Goal: Task Accomplishment & Management: Complete application form

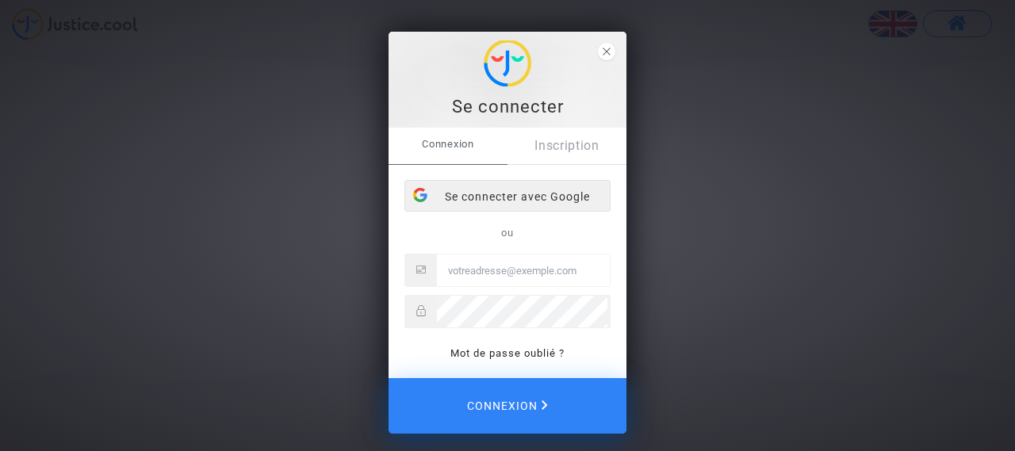
click at [549, 191] on div "Se connecter avec Google" at bounding box center [507, 197] width 205 height 32
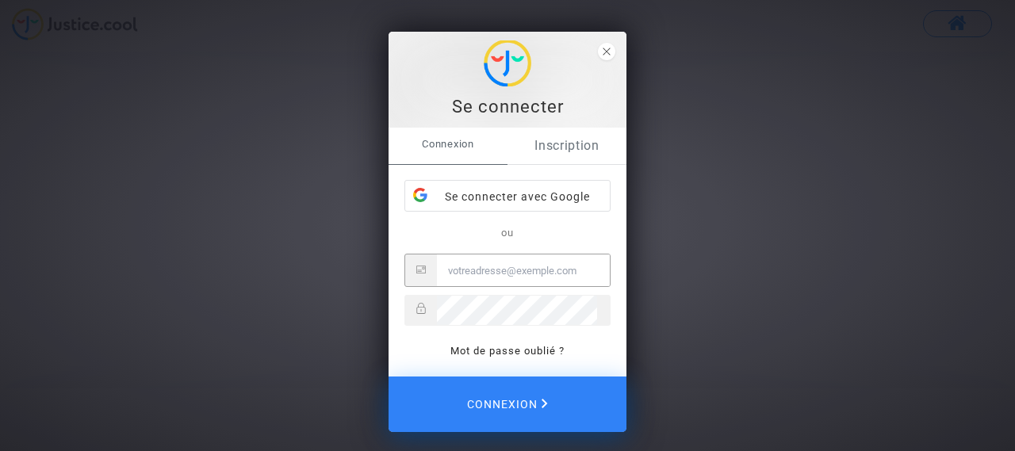
click at [588, 155] on link "Inscription" at bounding box center [566, 146] width 119 height 36
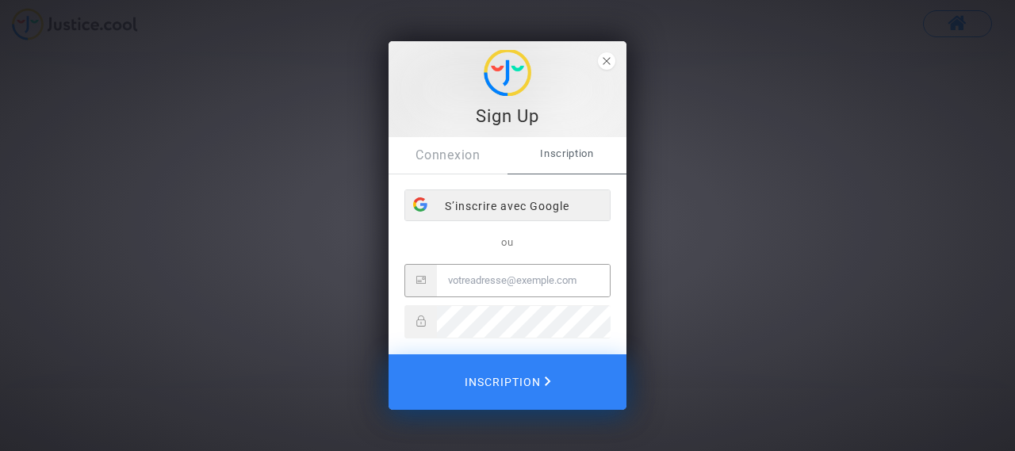
click at [551, 209] on div "S’inscrire avec Google" at bounding box center [507, 206] width 205 height 32
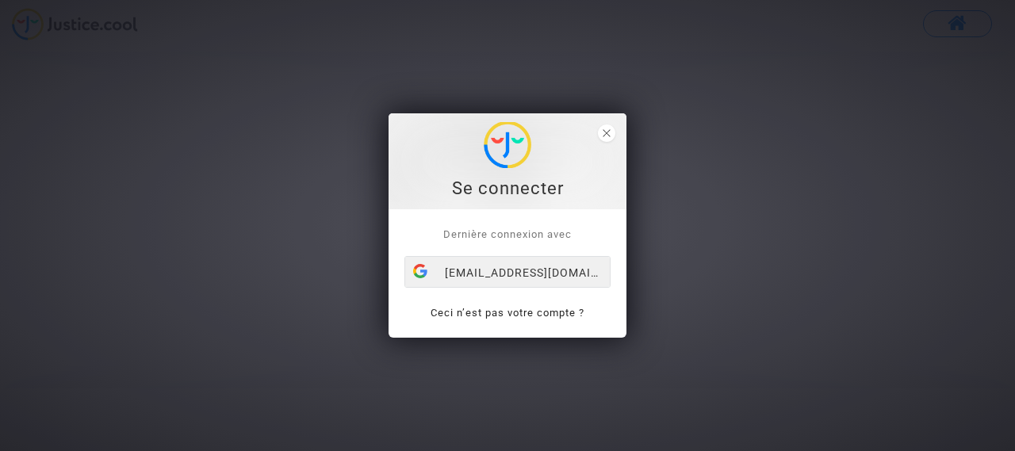
click at [506, 274] on div "d84lou@gmail.com" at bounding box center [507, 273] width 205 height 32
click at [522, 308] on link "Ceci n’est pas votre compte ?" at bounding box center [508, 313] width 154 height 12
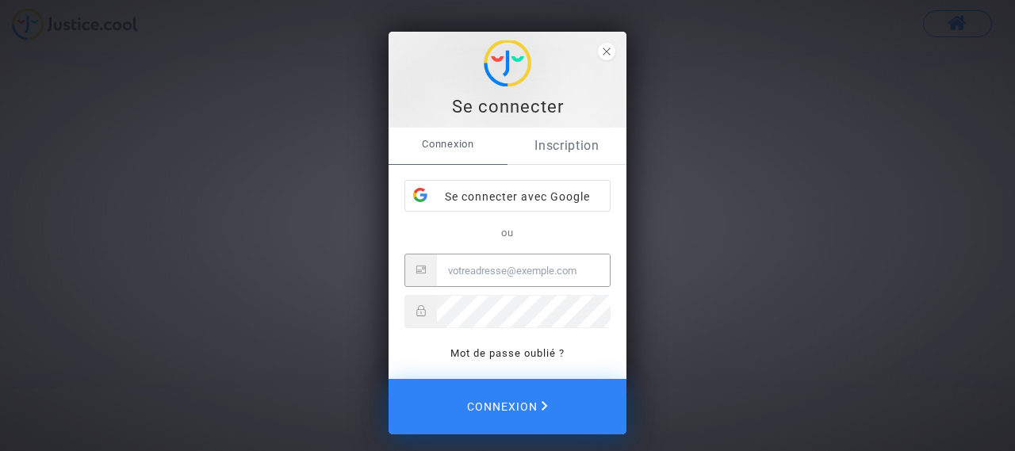
click at [545, 157] on link "Inscription" at bounding box center [566, 146] width 119 height 36
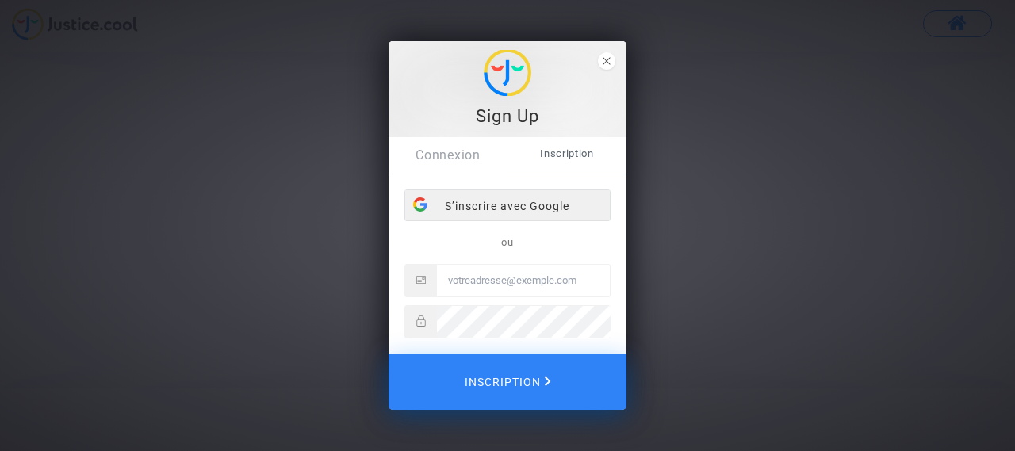
click at [565, 197] on div "S’inscrire avec Google" at bounding box center [507, 206] width 205 height 32
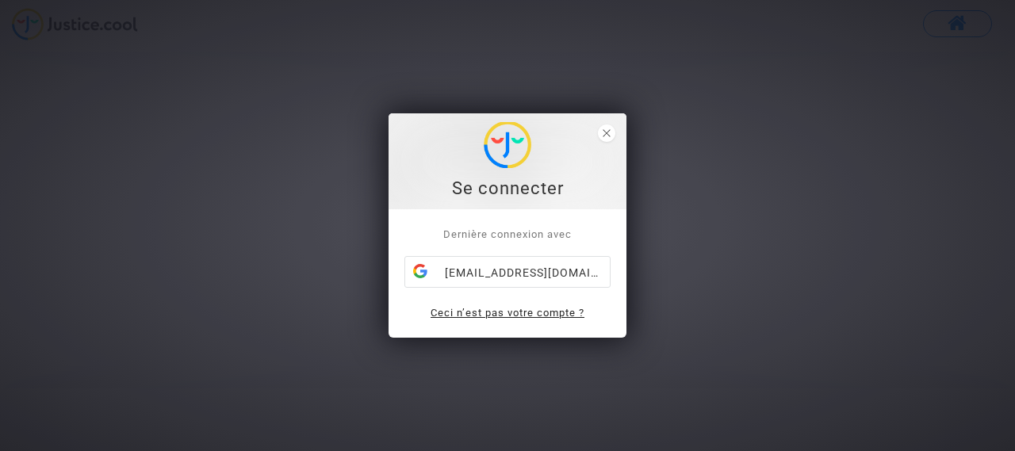
click at [540, 312] on link "Ceci n’est pas votre compte ?" at bounding box center [508, 313] width 154 height 12
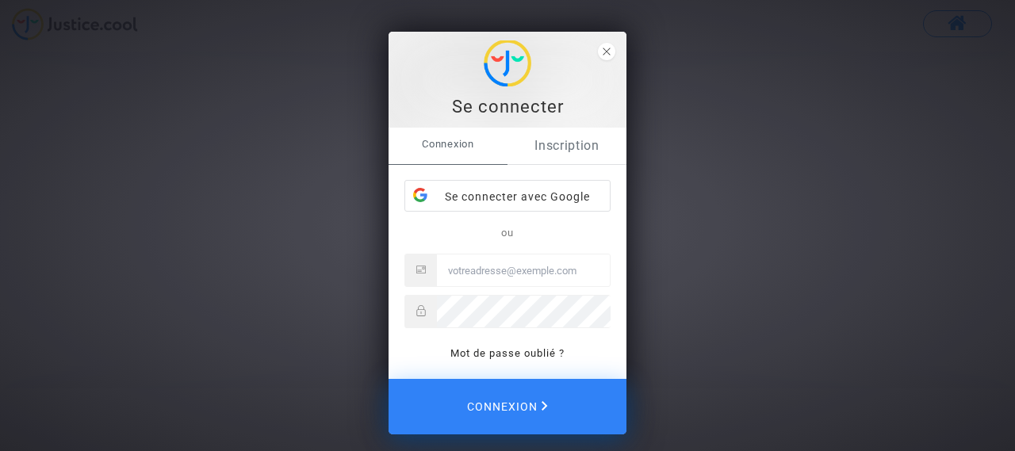
click at [572, 131] on link "Inscription" at bounding box center [566, 146] width 119 height 36
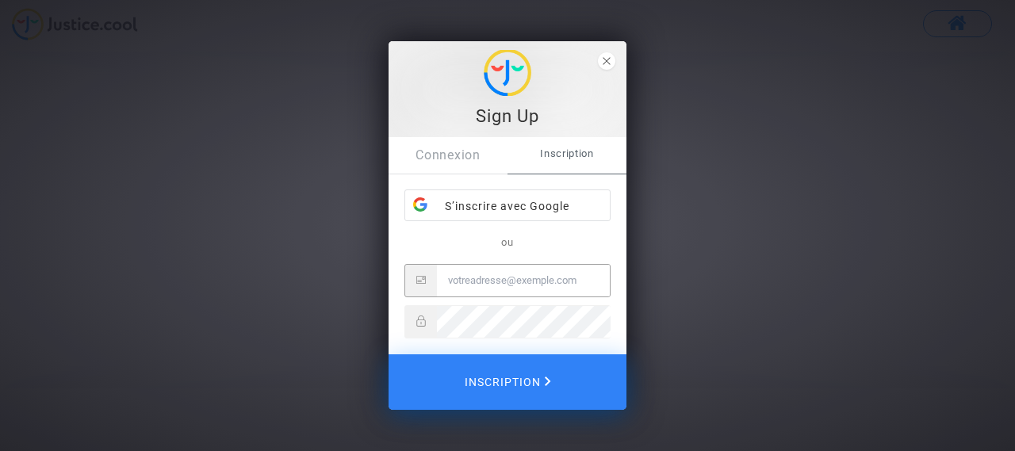
click at [483, 278] on input "Email" at bounding box center [523, 281] width 173 height 32
type input "L"
type input "[EMAIL_ADDRESS][DOMAIN_NAME]"
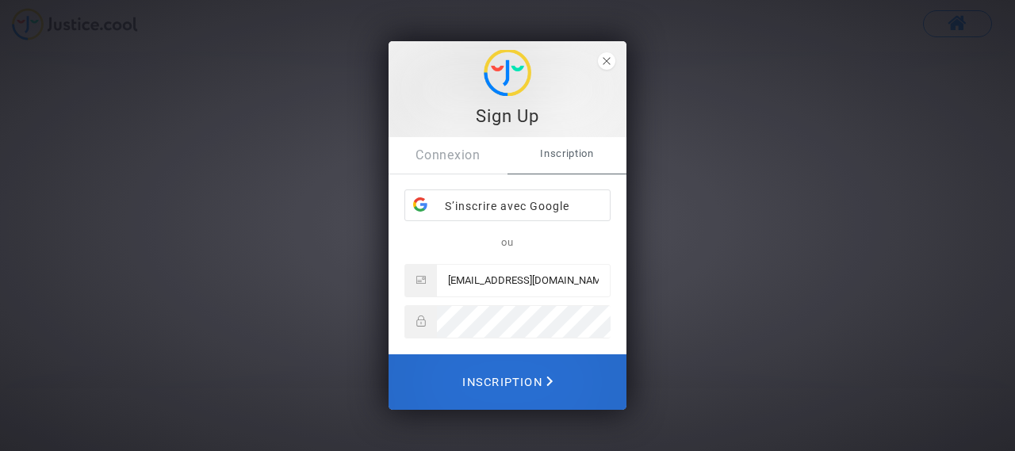
click at [539, 376] on span "Inscription" at bounding box center [507, 382] width 90 height 35
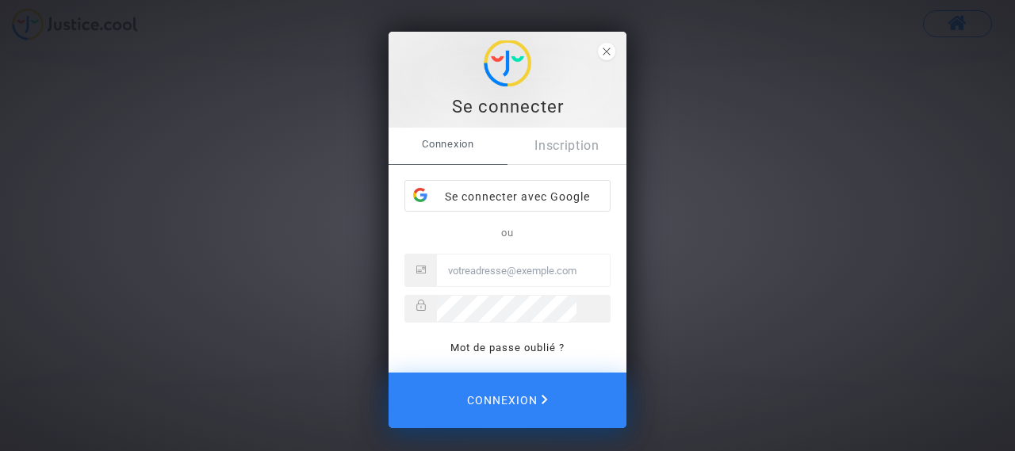
click at [503, 277] on input "Email" at bounding box center [523, 271] width 173 height 32
type input "[EMAIL_ADDRESS][DOMAIN_NAME]"
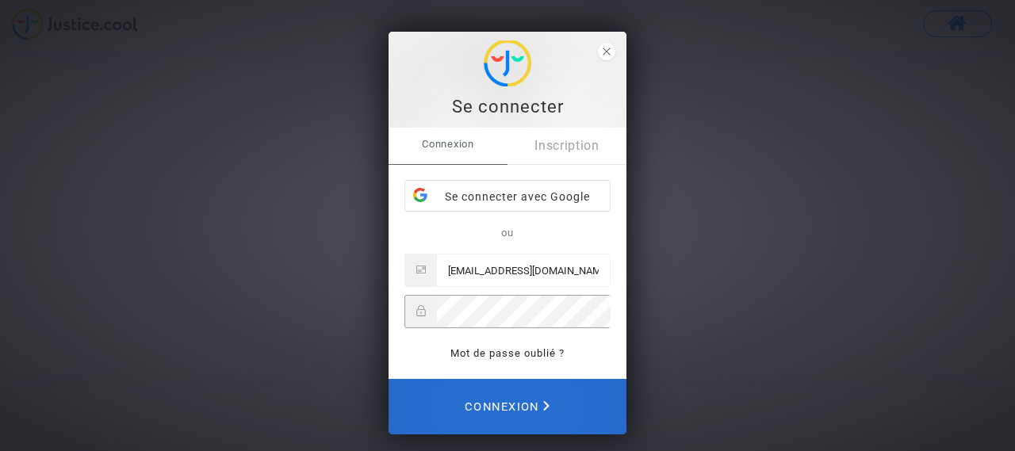
click at [561, 400] on button "Connexion" at bounding box center [508, 407] width 238 height 56
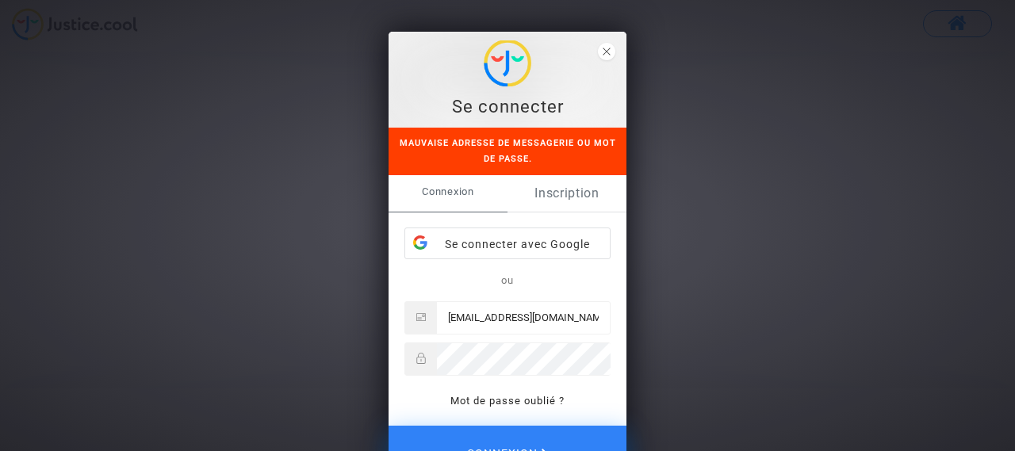
click at [547, 195] on link "Inscription" at bounding box center [566, 193] width 119 height 36
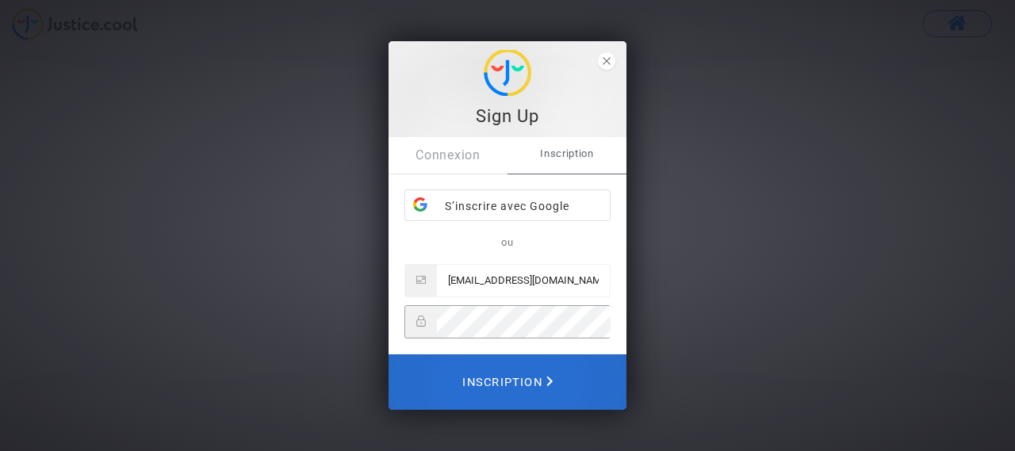
click at [543, 392] on span "Inscription" at bounding box center [507, 382] width 90 height 35
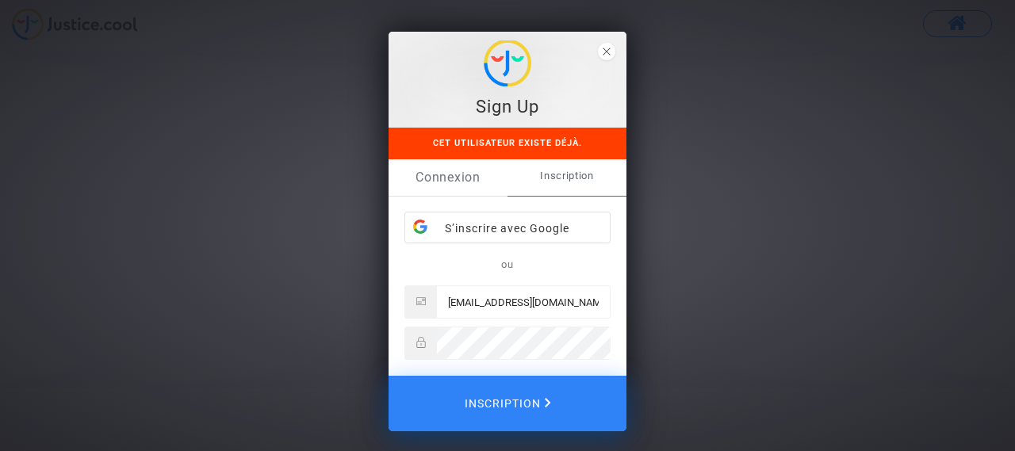
click at [454, 178] on link "Connexion" at bounding box center [448, 177] width 119 height 36
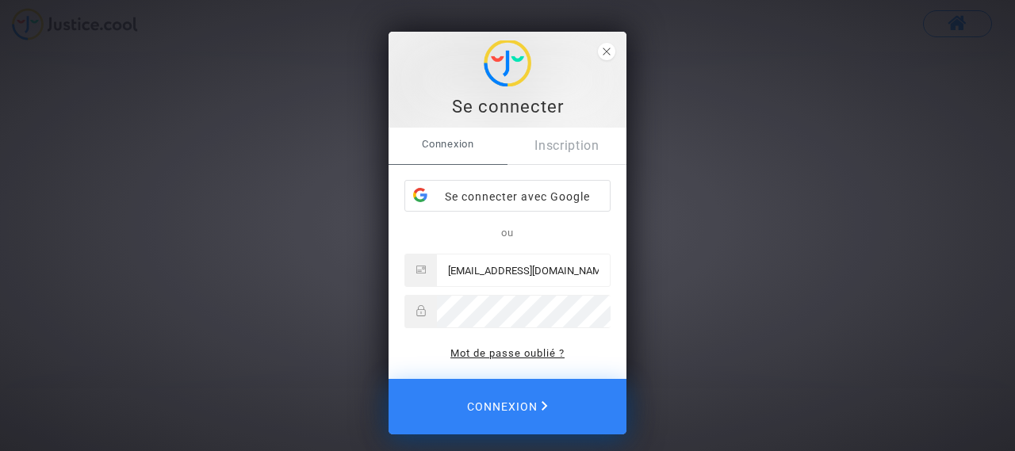
click at [543, 356] on link "Mot de passe oublié ?" at bounding box center [507, 353] width 114 height 12
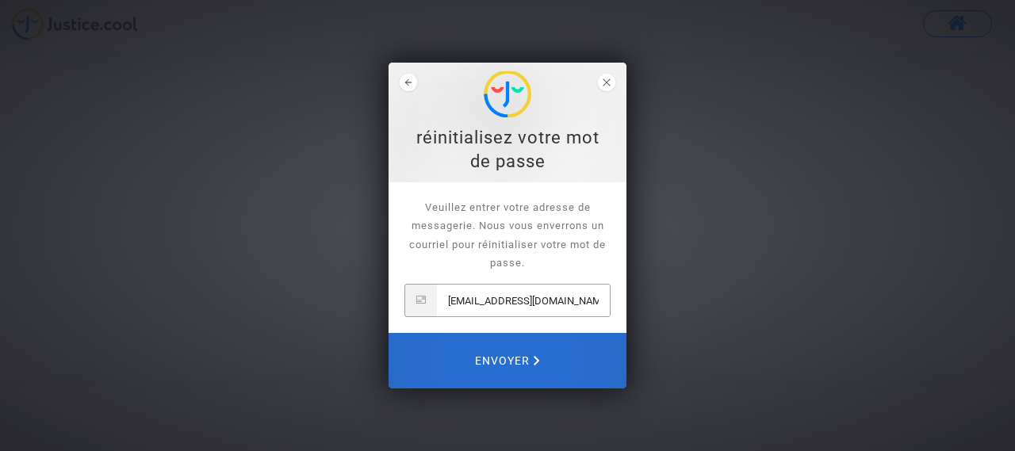
click at [543, 356] on button "Envoyer" at bounding box center [508, 361] width 238 height 56
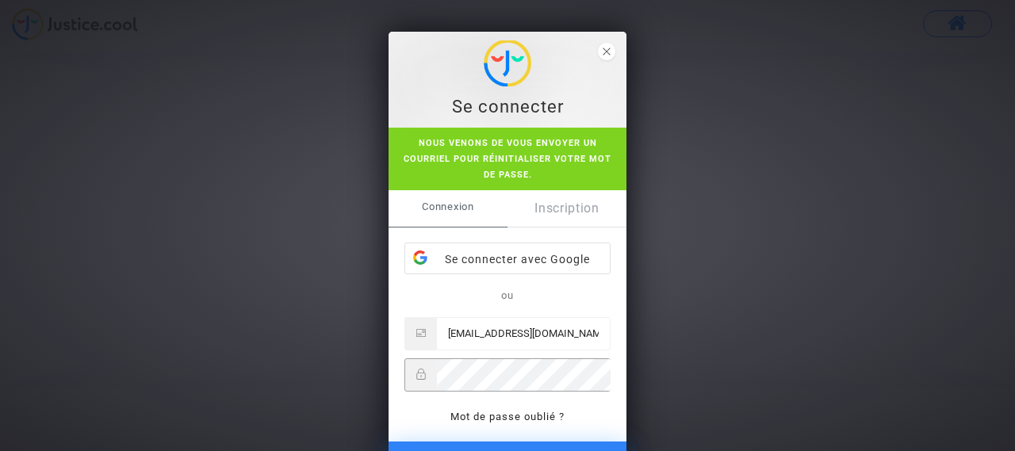
scroll to position [29, 0]
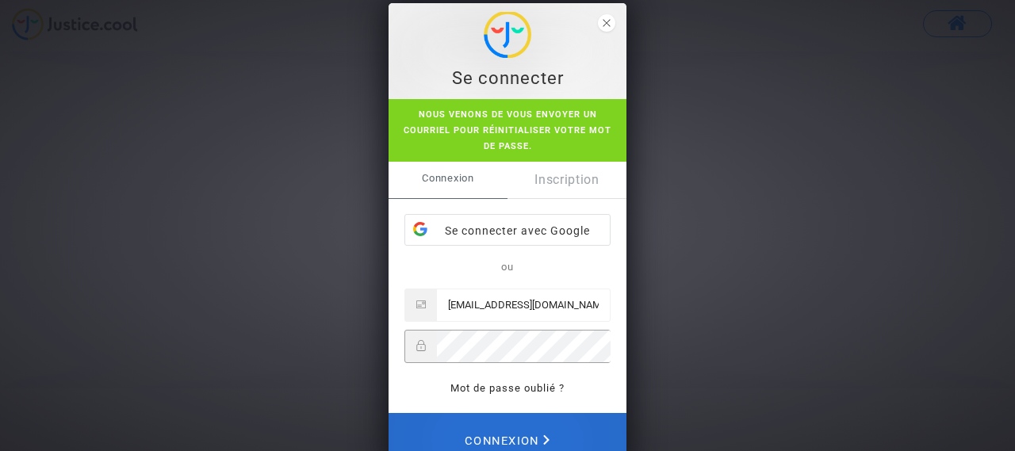
click at [506, 431] on span "Connexion" at bounding box center [507, 440] width 85 height 35
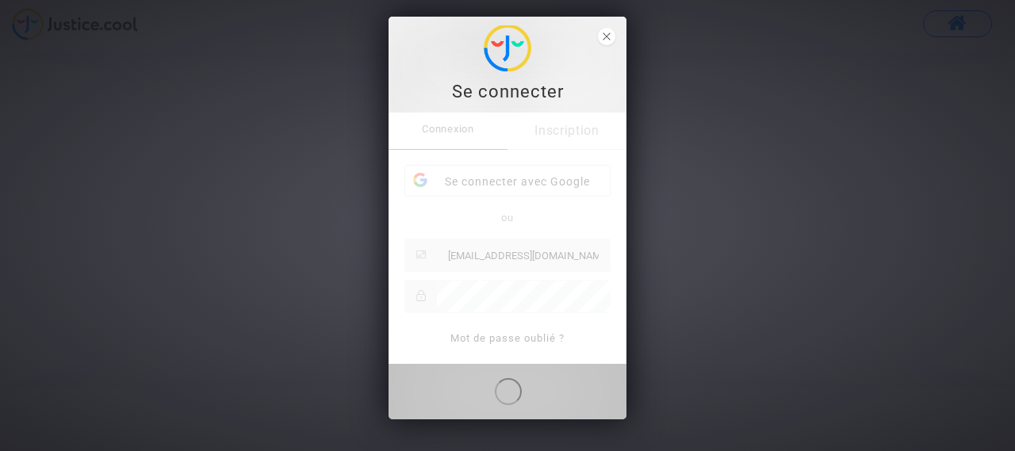
scroll to position [13, 0]
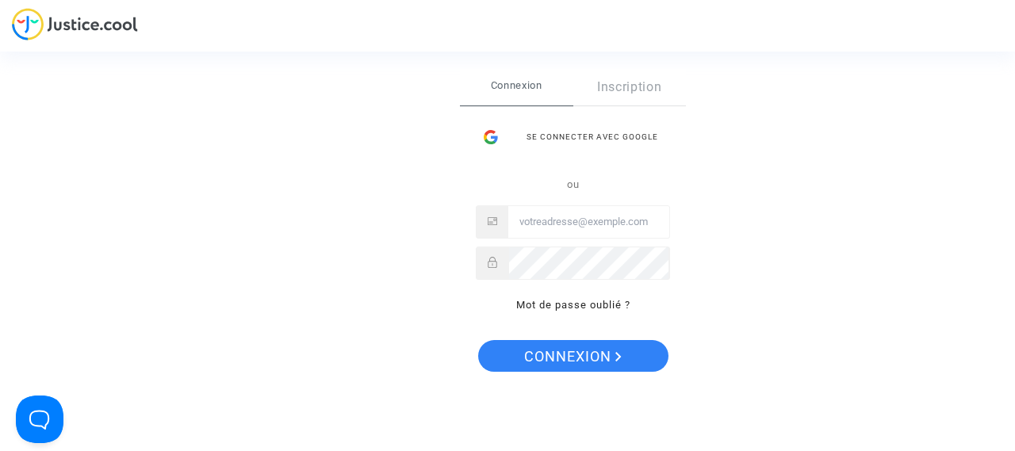
click at [614, 221] on input "Email" at bounding box center [588, 222] width 161 height 32
type input "[EMAIL_ADDRESS][DOMAIN_NAME]"
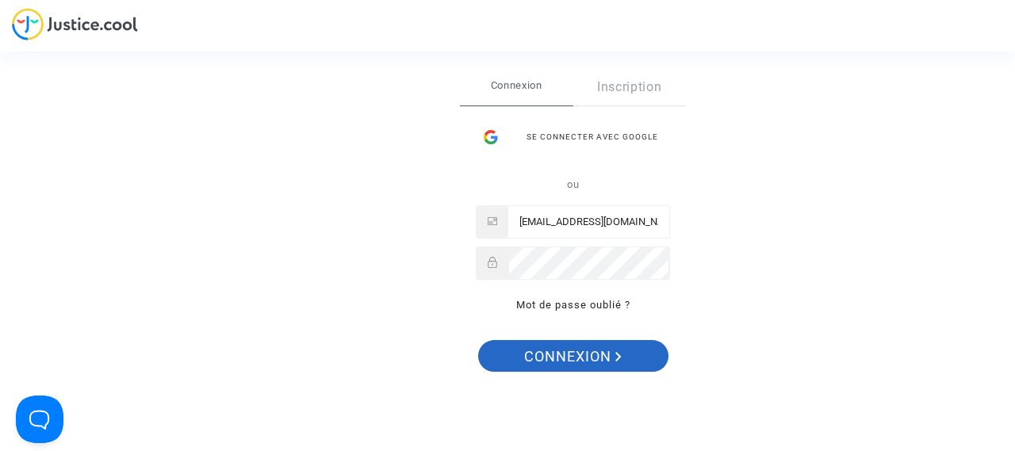
click at [579, 355] on span "Connexion" at bounding box center [573, 356] width 98 height 33
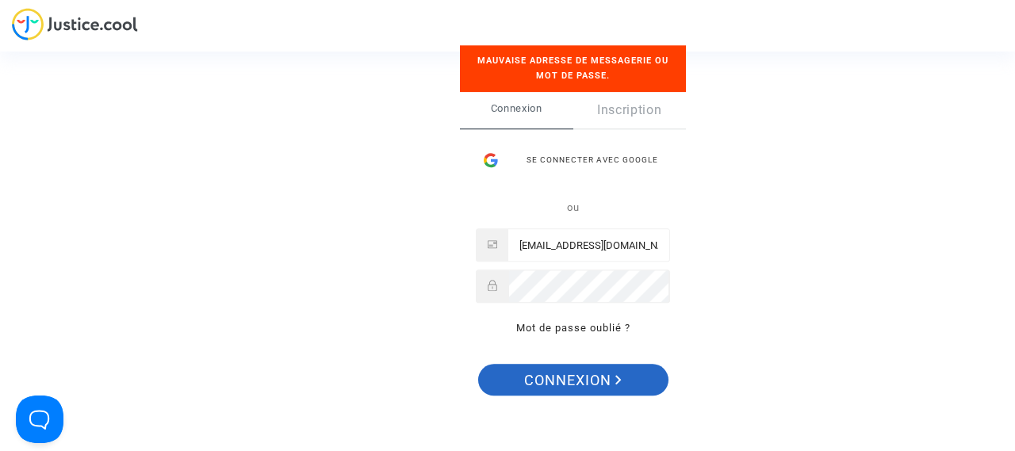
click at [585, 383] on span "Connexion" at bounding box center [573, 380] width 98 height 33
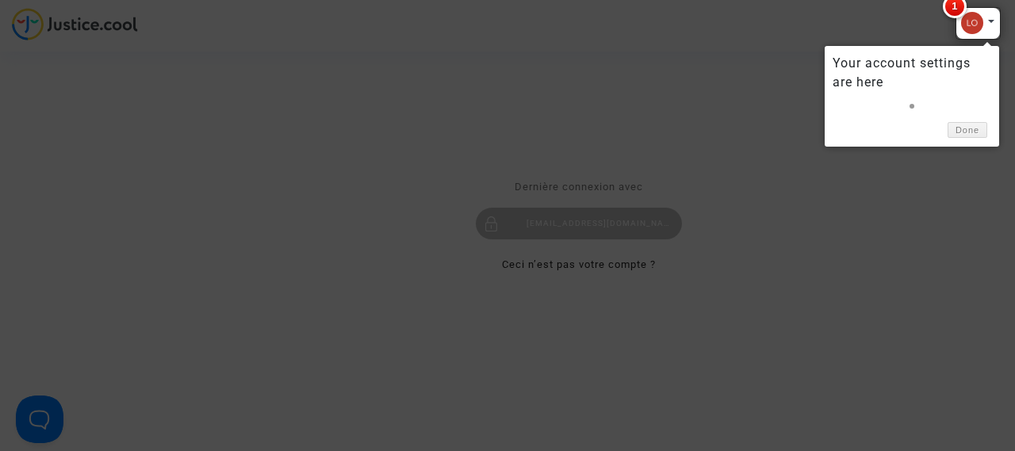
click at [971, 25] on div at bounding box center [977, 23] width 45 height 33
click at [956, 6] on span "1" at bounding box center [955, 6] width 24 height 24
click at [990, 17] on div at bounding box center [977, 23] width 45 height 33
click at [977, 134] on link "Done" at bounding box center [967, 130] width 40 height 17
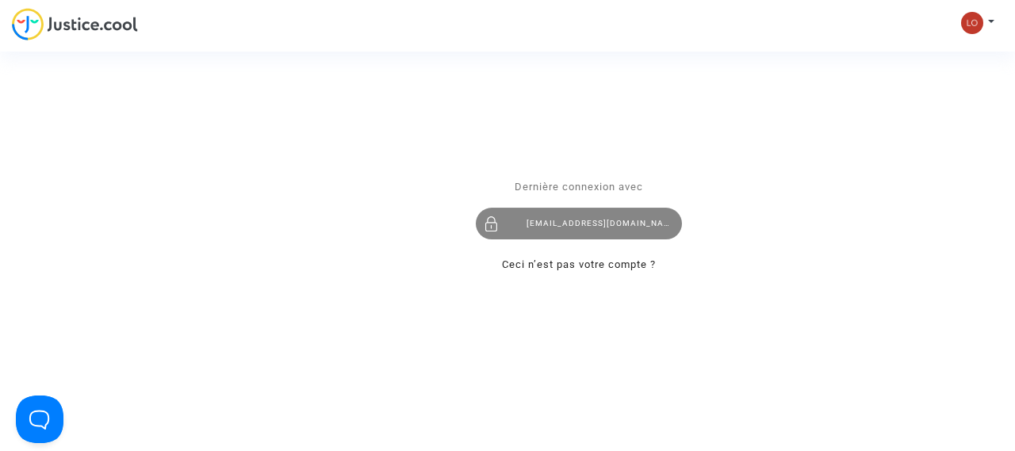
click at [598, 224] on div "[EMAIL_ADDRESS][DOMAIN_NAME]" at bounding box center [579, 224] width 206 height 32
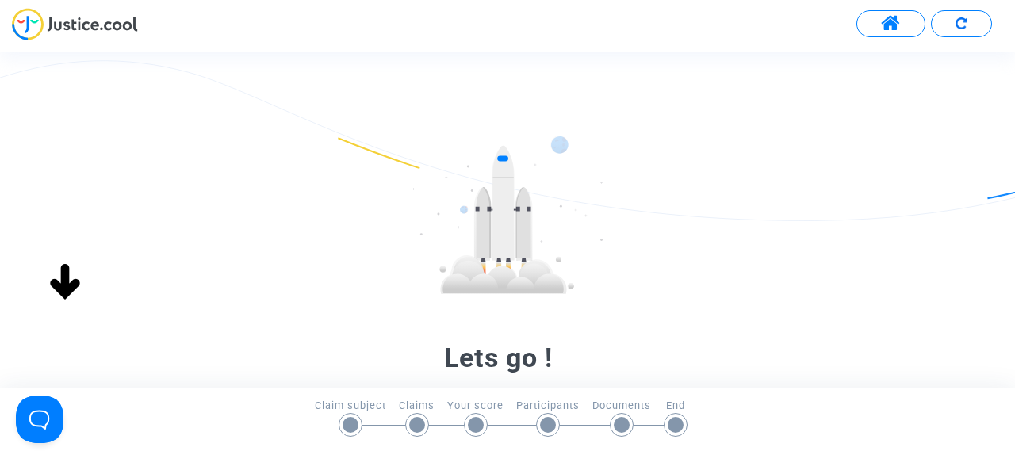
click at [904, 21] on button at bounding box center [890, 23] width 69 height 27
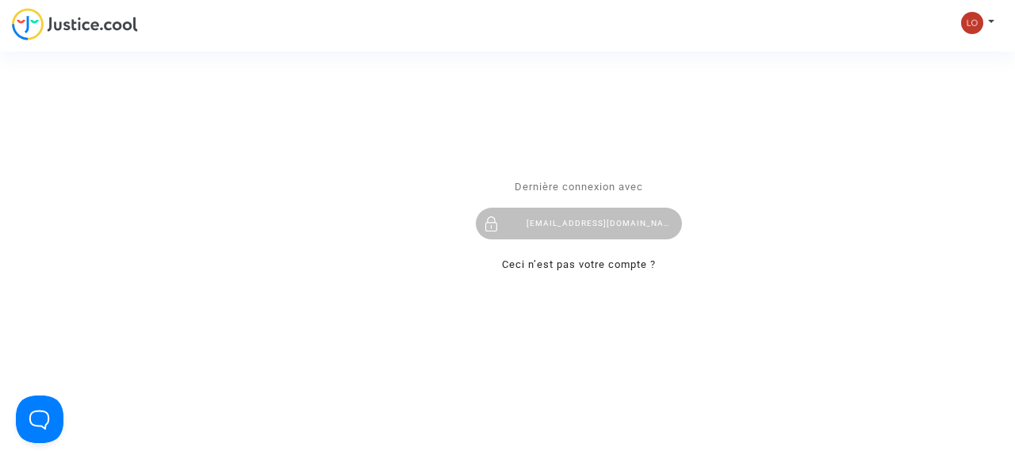
click at [970, 25] on div "Se connecter Dernière connexion avec loudelannoy@yahoo.fr Ceci n’est pas votre …" at bounding box center [507, 225] width 1015 height 451
click at [993, 17] on div "Se connecter Dernière connexion avec loudelannoy@yahoo.fr Ceci n’est pas votre …" at bounding box center [507, 225] width 1015 height 451
click at [976, 19] on div "Se connecter Dernière connexion avec loudelannoy@yahoo.fr Ceci n’est pas votre …" at bounding box center [507, 225] width 1015 height 451
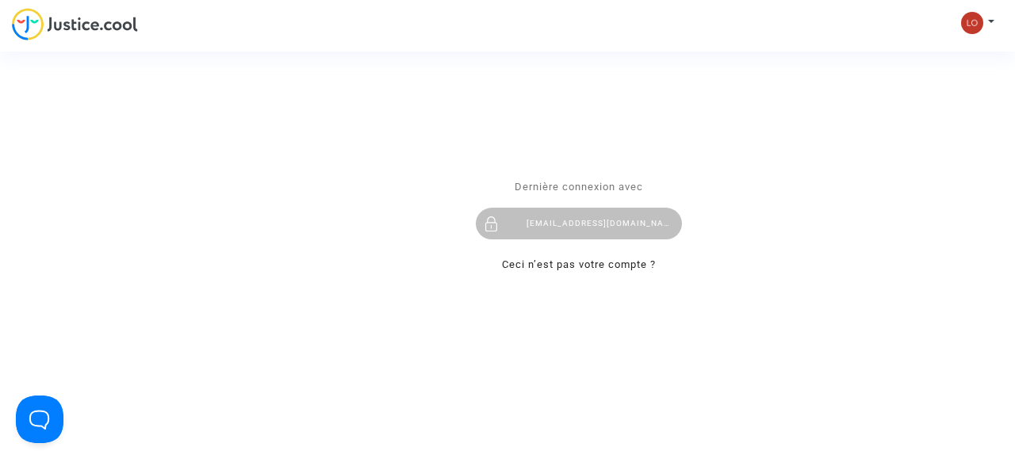
click at [134, 22] on div "Se connecter Dernière connexion avec loudelannoy@yahoo.fr Ceci n’est pas votre …" at bounding box center [507, 225] width 1015 height 451
click at [44, 400] on button "Open Beacon popover" at bounding box center [37, 416] width 48 height 48
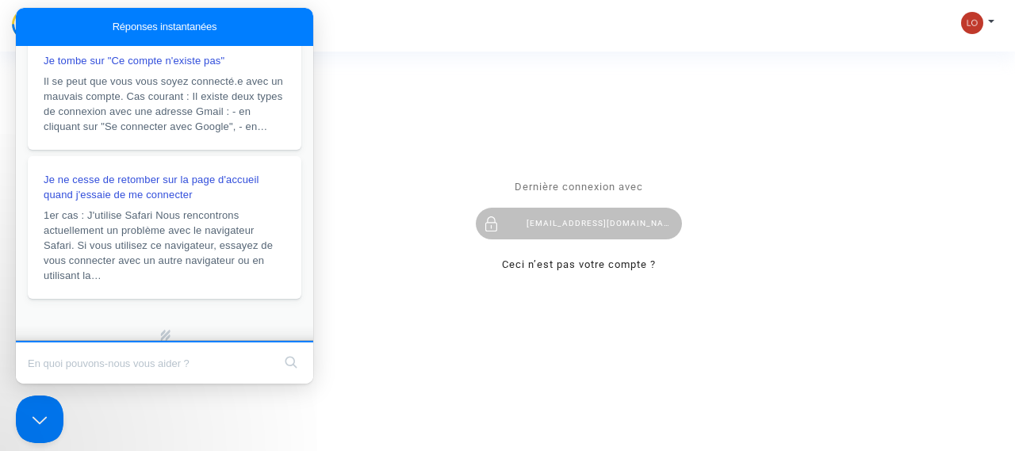
scroll to position [473, 0]
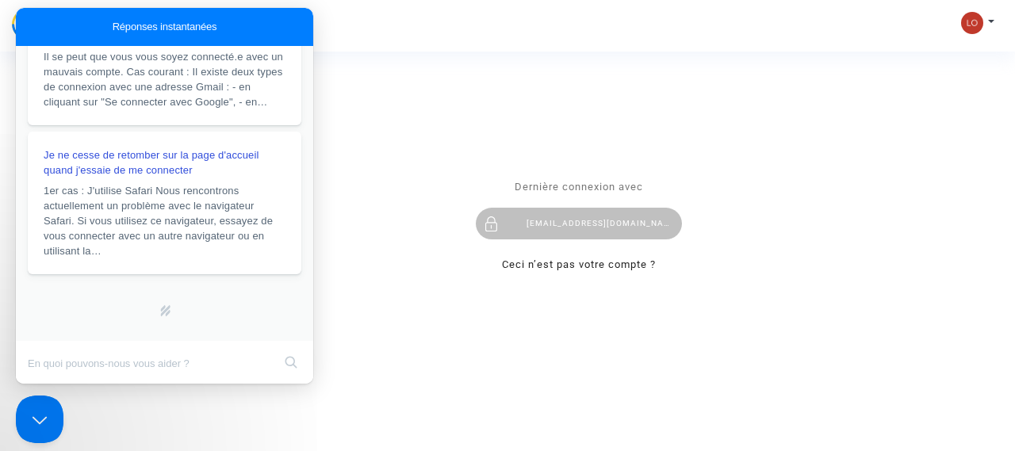
click at [633, 98] on div "Se connecter Dernière connexion avec [EMAIL_ADDRESS][DOMAIN_NAME] Ceci n’est pa…" at bounding box center [507, 225] width 1015 height 451
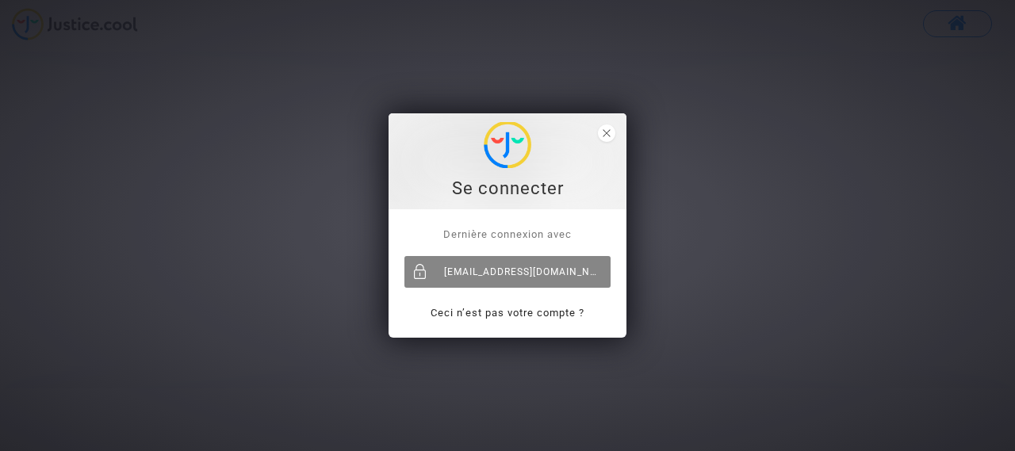
click at [549, 274] on div "[EMAIL_ADDRESS][DOMAIN_NAME]" at bounding box center [507, 272] width 206 height 32
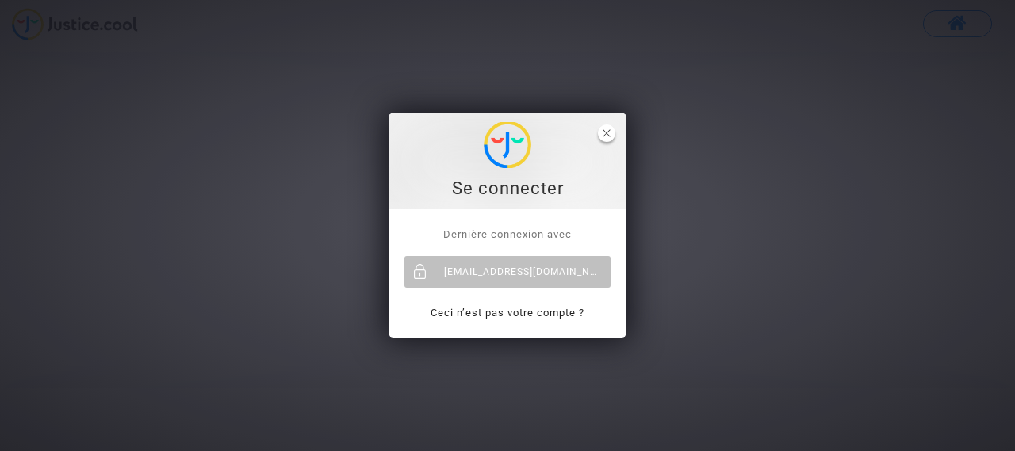
click at [610, 131] on polygon "close" at bounding box center [606, 132] width 7 height 7
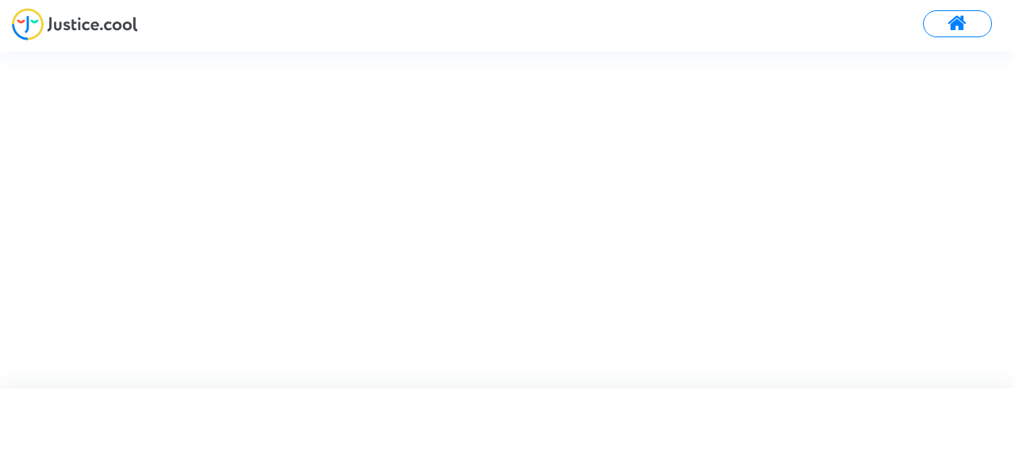
click at [957, 21] on span at bounding box center [957, 23] width 20 height 21
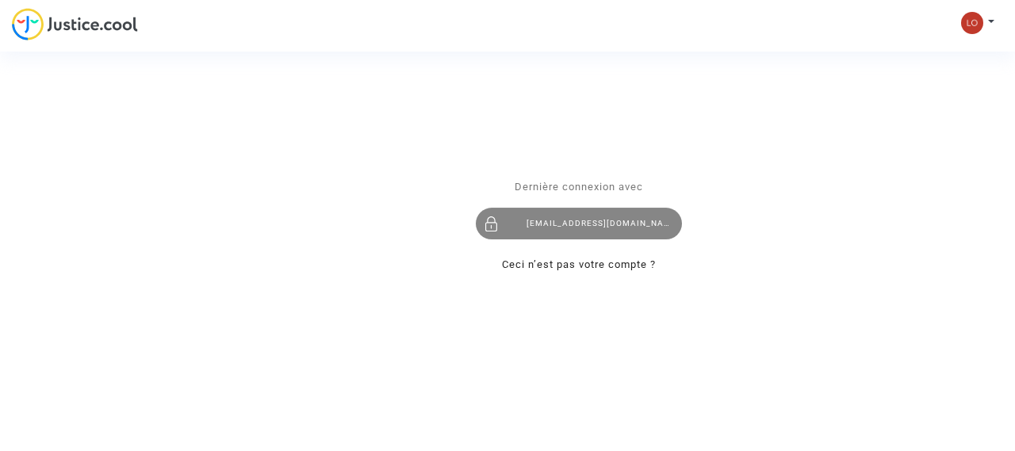
click at [617, 229] on div "[EMAIL_ADDRESS][DOMAIN_NAME]" at bounding box center [579, 224] width 206 height 32
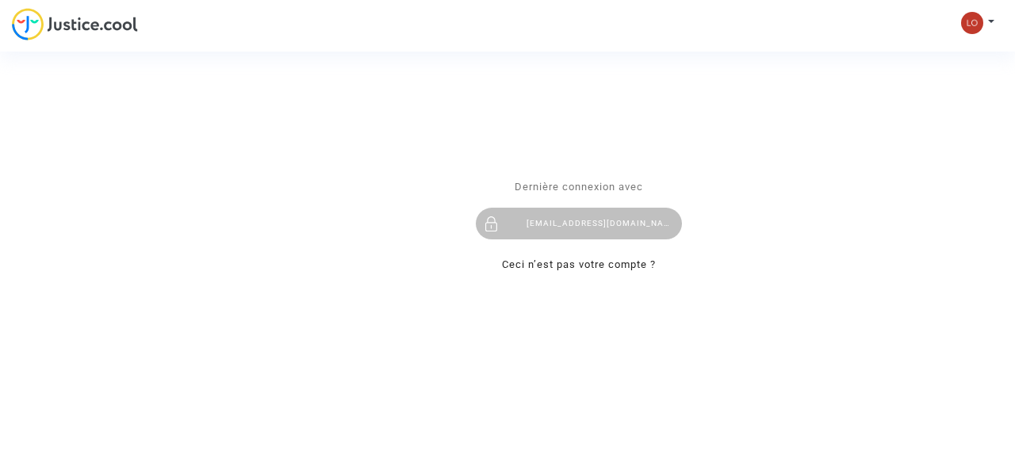
click at [101, 25] on div "Se connecter Dernière connexion avec loudelannoy@yahoo.fr Ceci n’est pas votre …" at bounding box center [507, 225] width 1015 height 451
click at [34, 21] on div "Se connecter Dernière connexion avec loudelannoy@yahoo.fr Ceci n’est pas votre …" at bounding box center [507, 225] width 1015 height 451
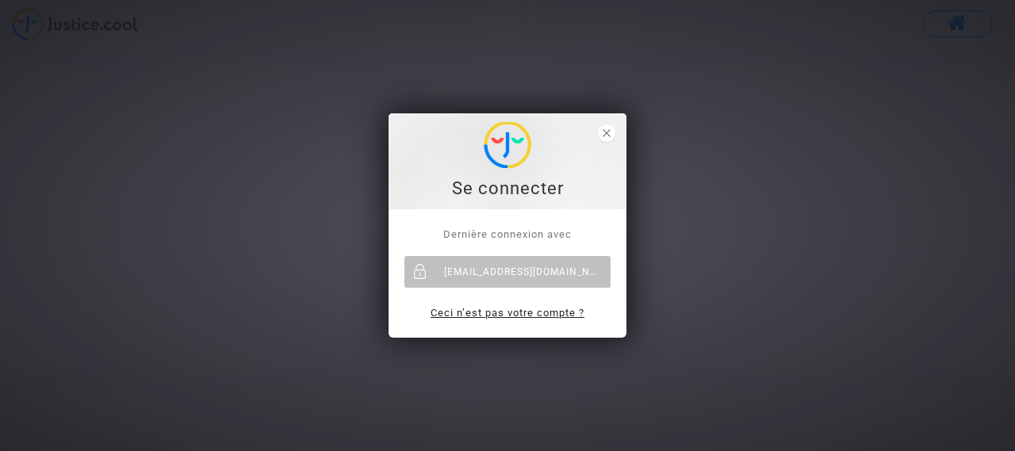
click at [546, 313] on link "Ceci n’est pas votre compte ?" at bounding box center [508, 313] width 154 height 12
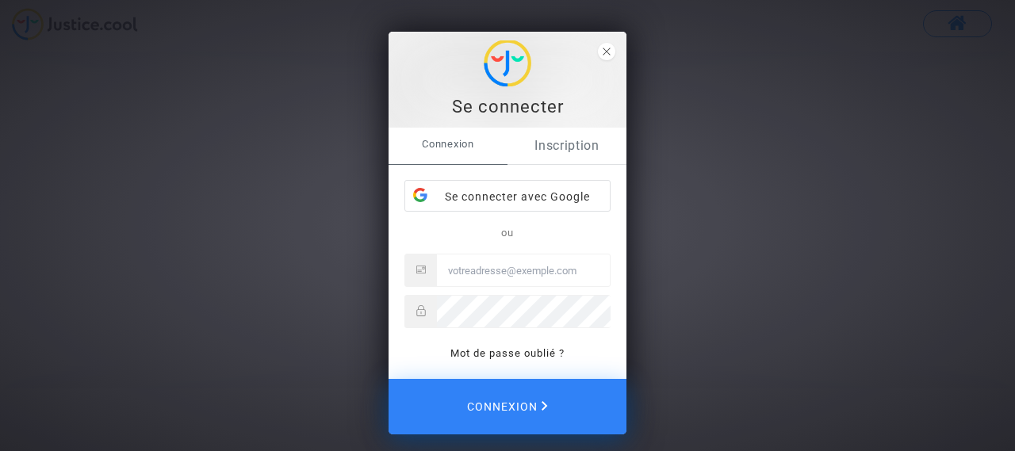
click at [567, 151] on link "Inscription" at bounding box center [566, 146] width 119 height 36
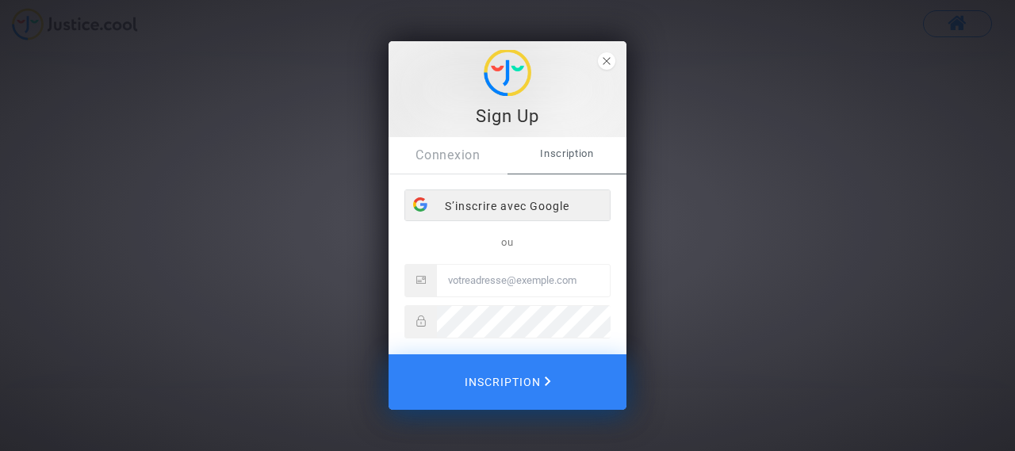
click at [543, 212] on div "S’inscrire avec Google" at bounding box center [507, 206] width 205 height 32
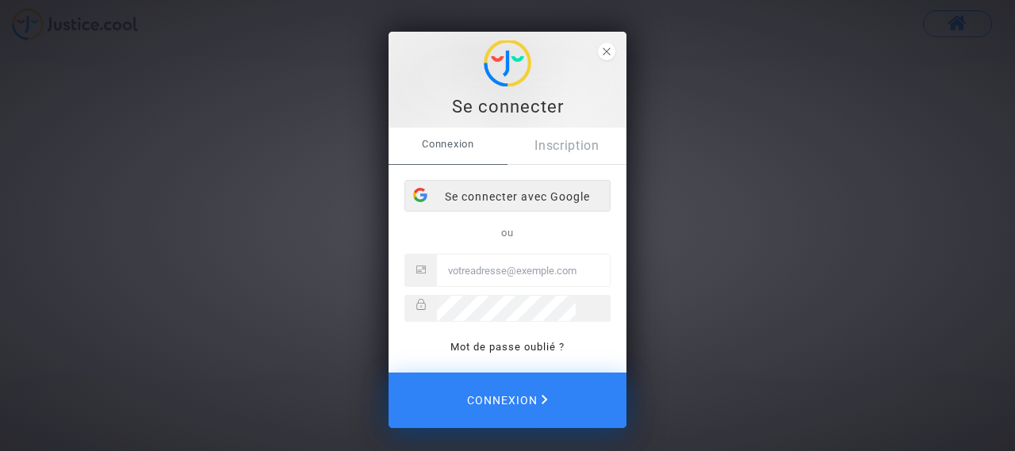
click at [542, 205] on div "Se connecter avec Google" at bounding box center [507, 197] width 205 height 32
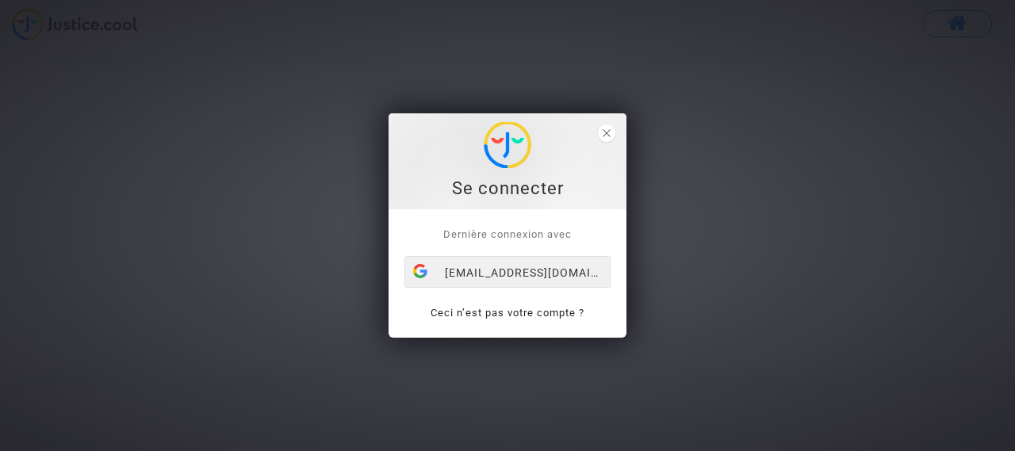
click at [511, 272] on div "[EMAIL_ADDRESS][DOMAIN_NAME]" at bounding box center [507, 273] width 205 height 32
click at [516, 307] on link "Ceci n’est pas votre compte ?" at bounding box center [508, 313] width 154 height 12
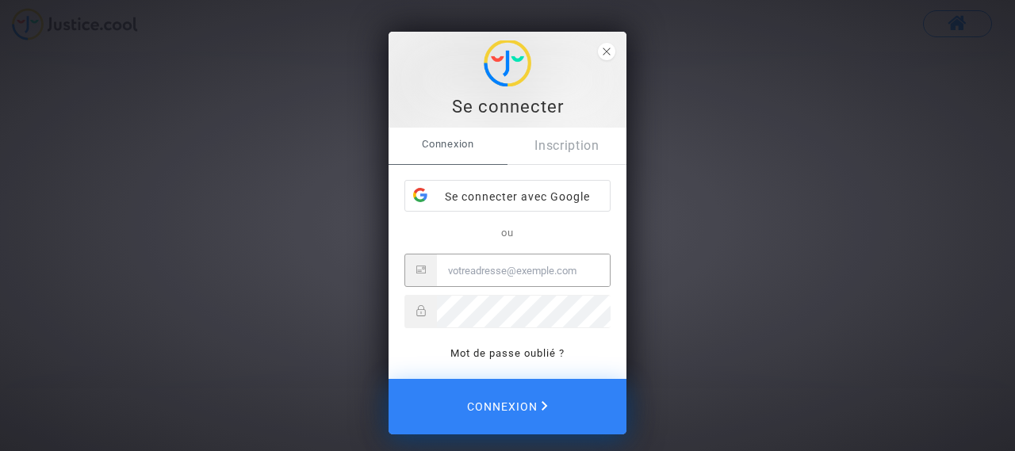
click at [513, 275] on input "Email" at bounding box center [523, 271] width 173 height 32
type input "[EMAIL_ADDRESS][DOMAIN_NAME]"
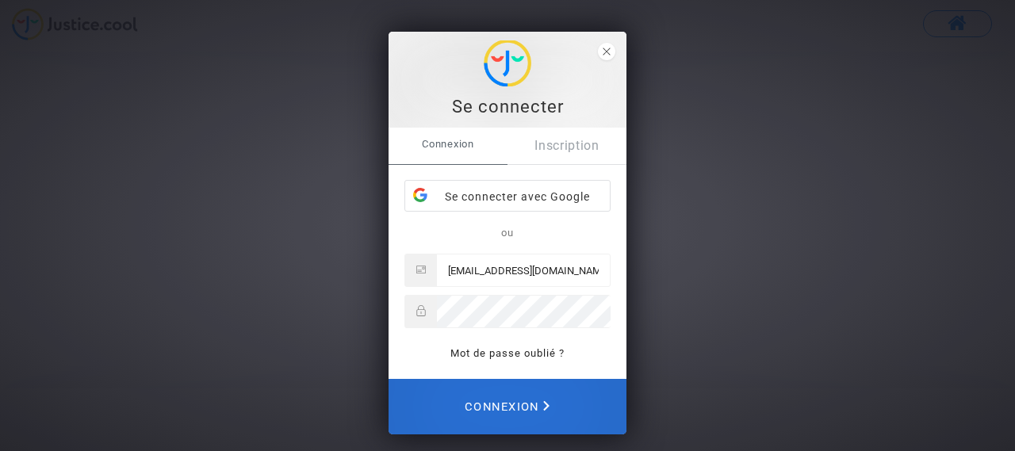
click at [503, 421] on span "Connexion" at bounding box center [507, 406] width 85 height 35
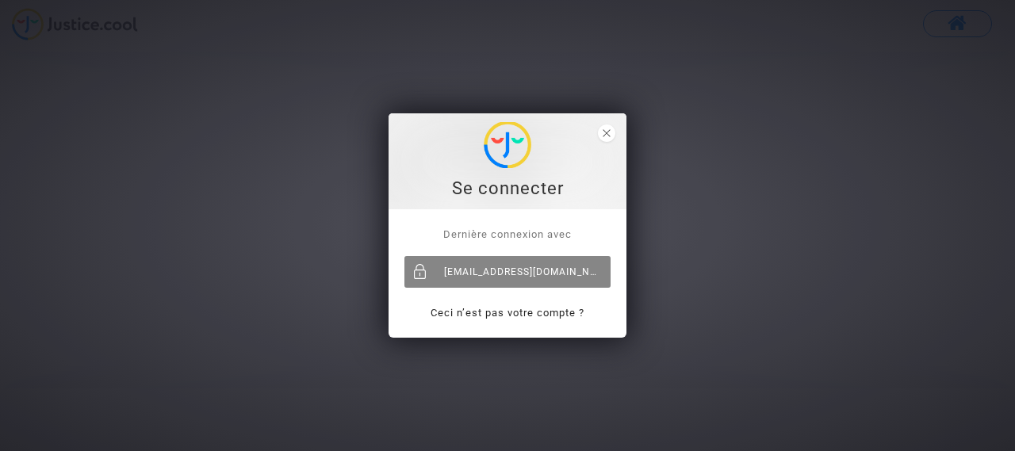
click at [470, 273] on div "[EMAIL_ADDRESS][DOMAIN_NAME]" at bounding box center [507, 272] width 206 height 32
click at [545, 267] on div "[EMAIL_ADDRESS][DOMAIN_NAME]" at bounding box center [507, 272] width 206 height 32
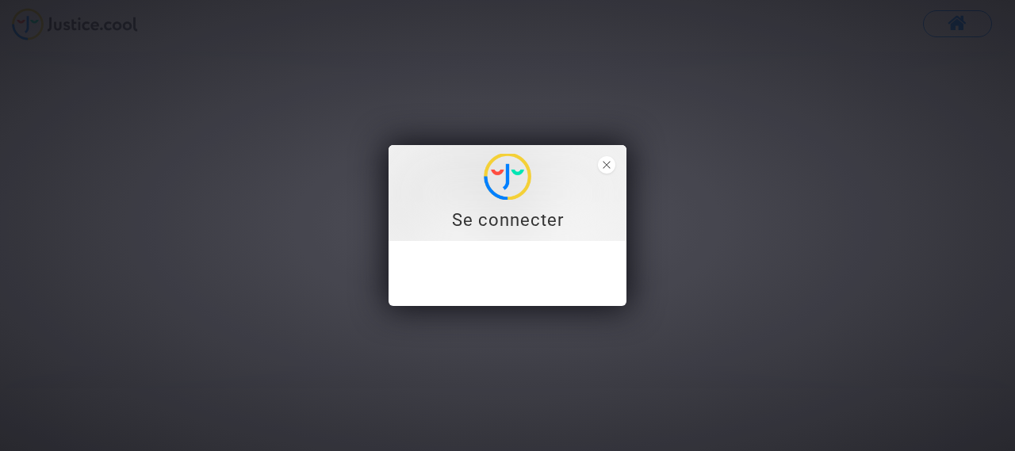
click at [970, 25] on div "Se connecter Dernière connexion avec [EMAIL_ADDRESS][DOMAIN_NAME] Ceci n’est pa…" at bounding box center [507, 225] width 1015 height 451
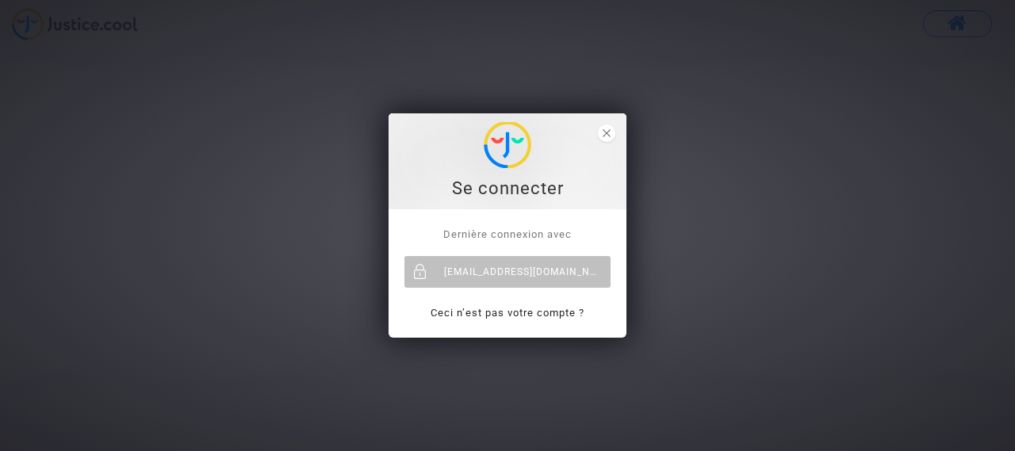
click at [843, 170] on div "Se connecter Dernière connexion avec [EMAIL_ADDRESS][DOMAIN_NAME] Ceci n’est pa…" at bounding box center [507, 225] width 1015 height 451
click at [613, 136] on span "close" at bounding box center [606, 132] width 17 height 17
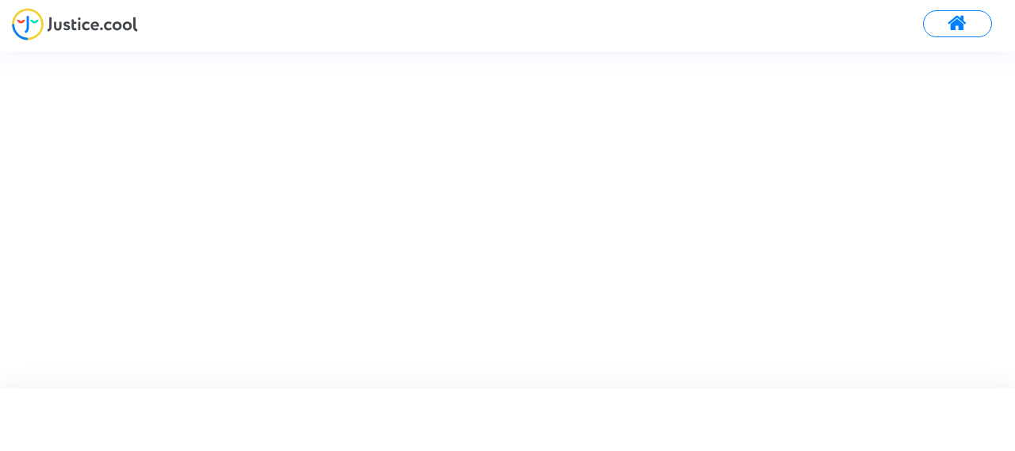
click at [945, 26] on button at bounding box center [957, 23] width 69 height 27
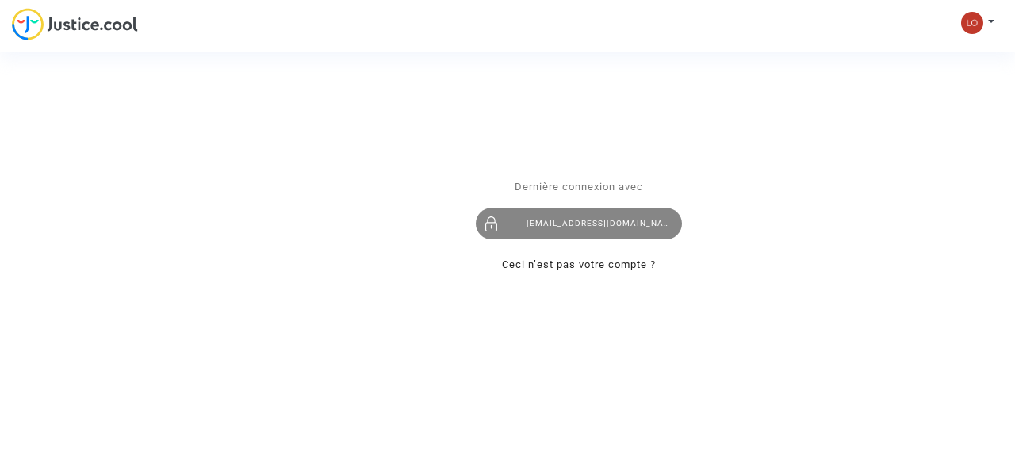
click at [619, 215] on div "[EMAIL_ADDRESS][DOMAIN_NAME]" at bounding box center [579, 224] width 206 height 32
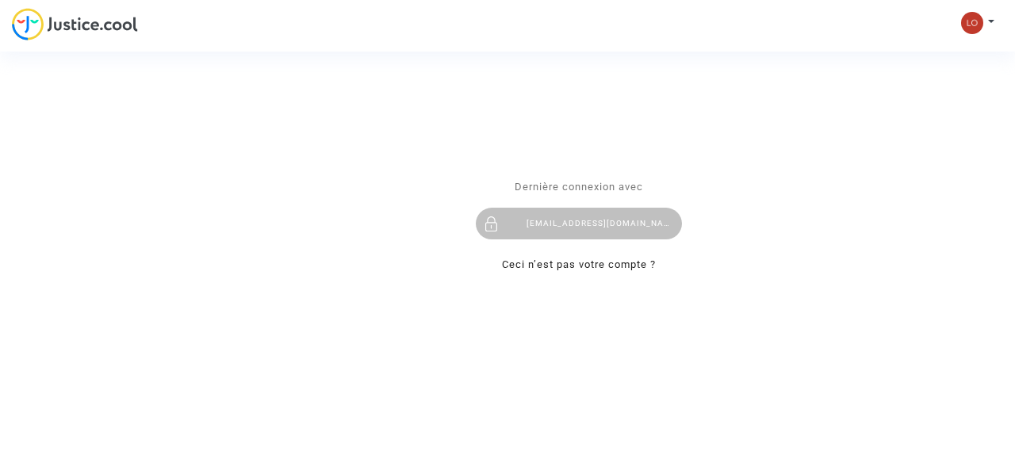
click at [96, 22] on div "Se connecter Dernière connexion avec [EMAIL_ADDRESS][DOMAIN_NAME] Ceci n’est pa…" at bounding box center [507, 225] width 1015 height 451
